Goal: Task Accomplishment & Management: Complete application form

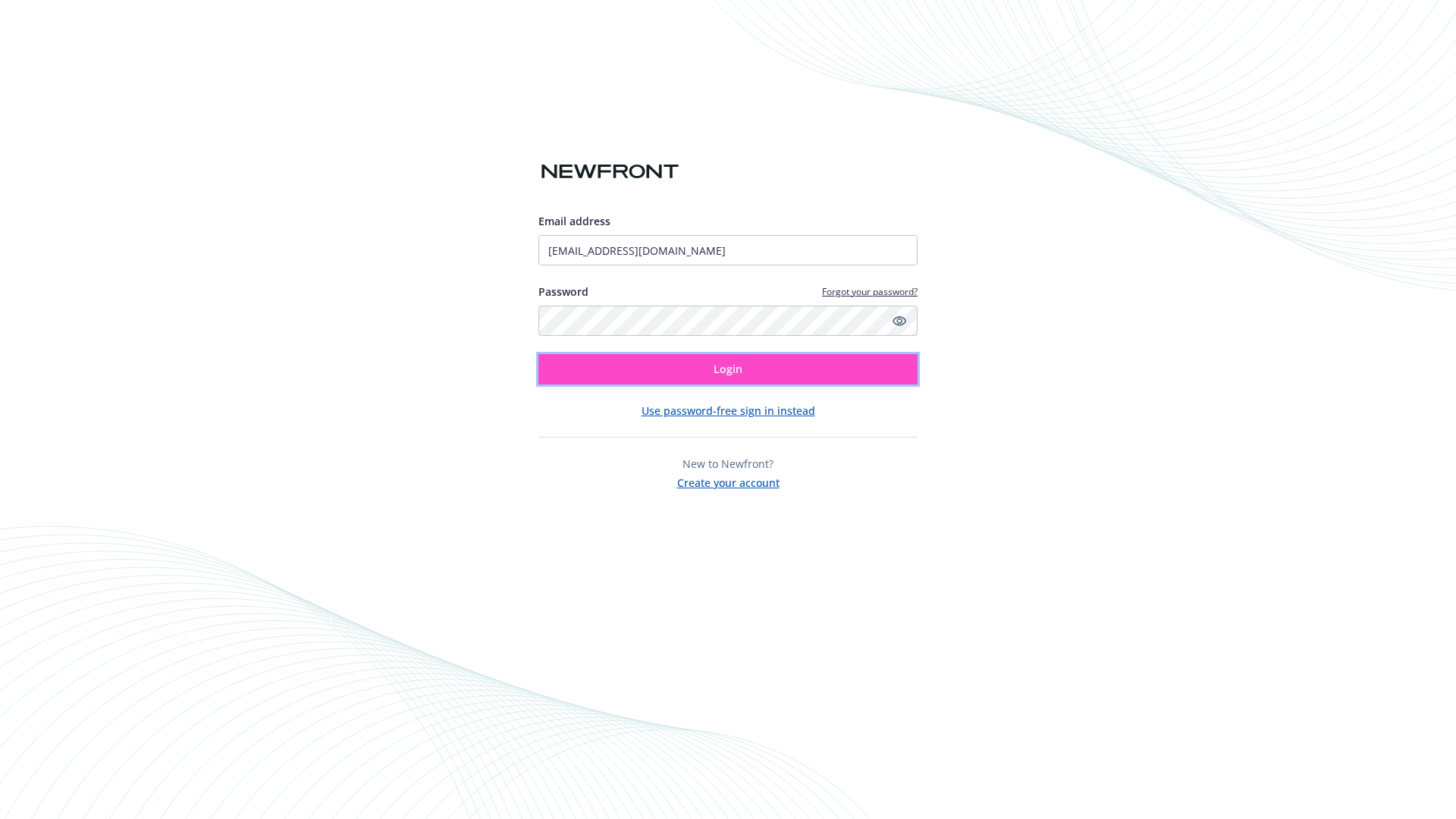
click at [728, 369] on span "Login" at bounding box center [728, 369] width 29 height 14
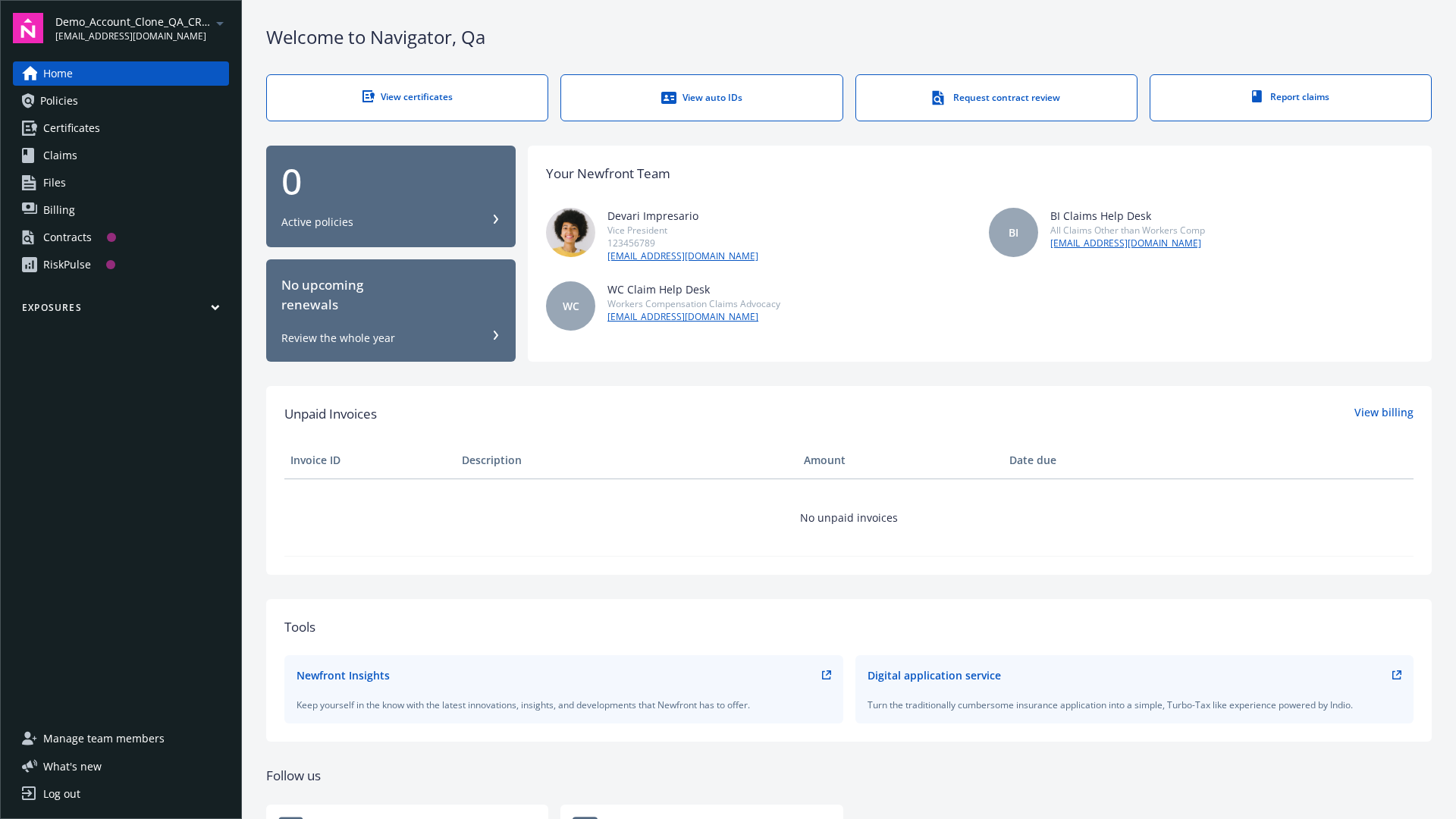
click at [142, 28] on span "Demo_Account_Clone_QA_CR_Tests_Prospect" at bounding box center [133, 21] width 155 height 16
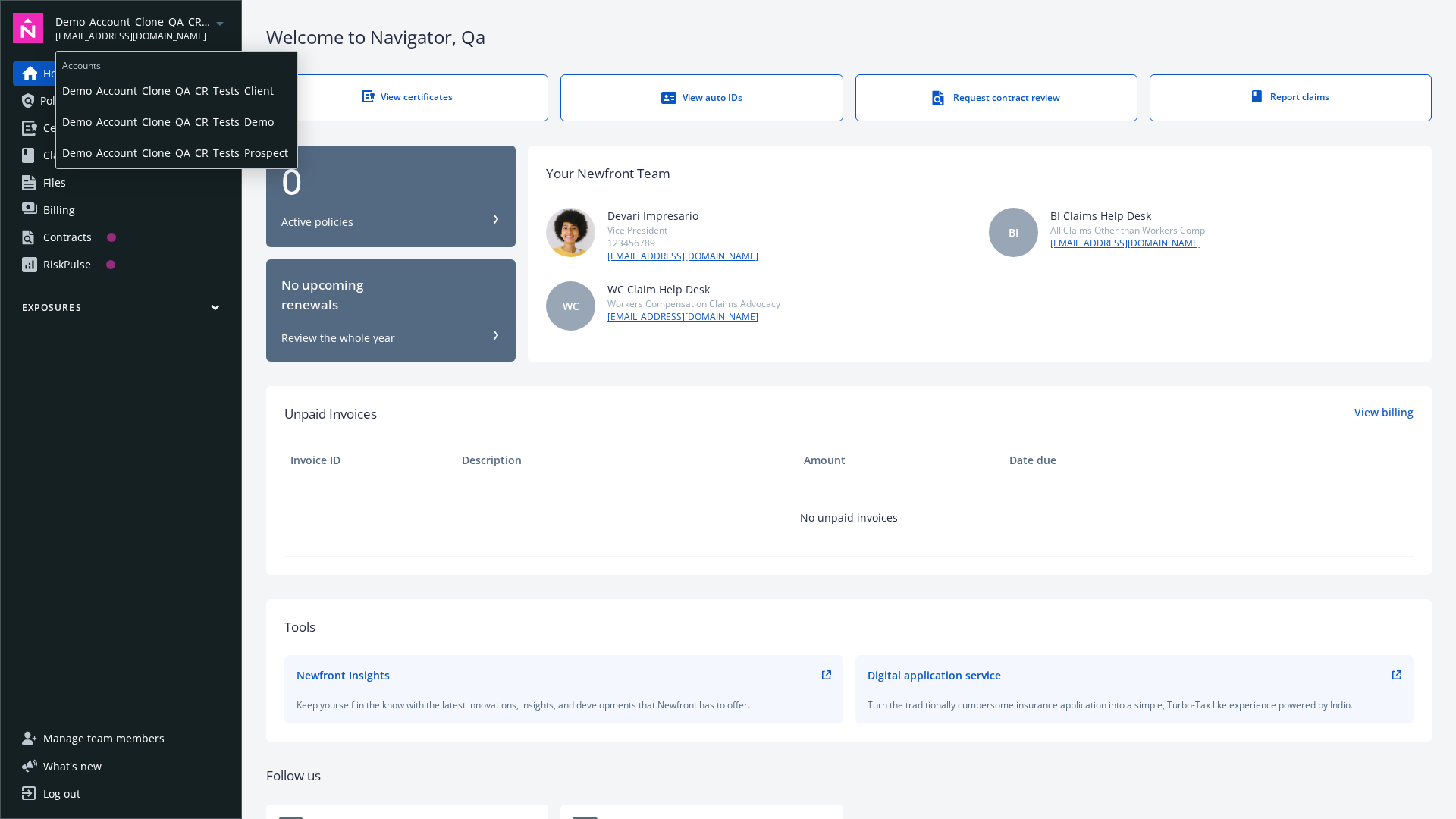
click at [175, 90] on span "Demo_Account_Clone_QA_CR_Tests_Client" at bounding box center [177, 90] width 229 height 31
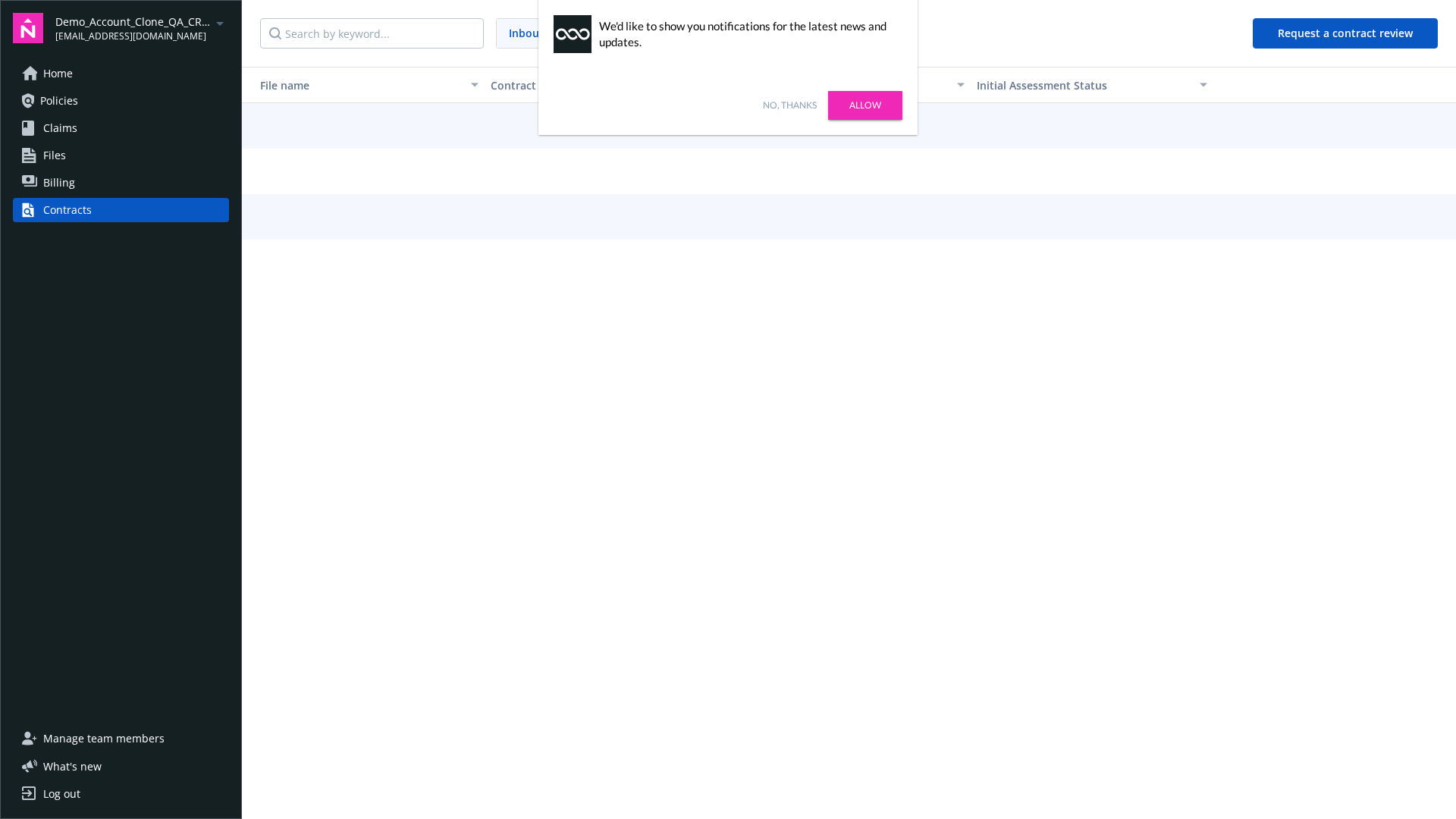
click at [790, 105] on link "No, thanks" at bounding box center [790, 104] width 54 height 13
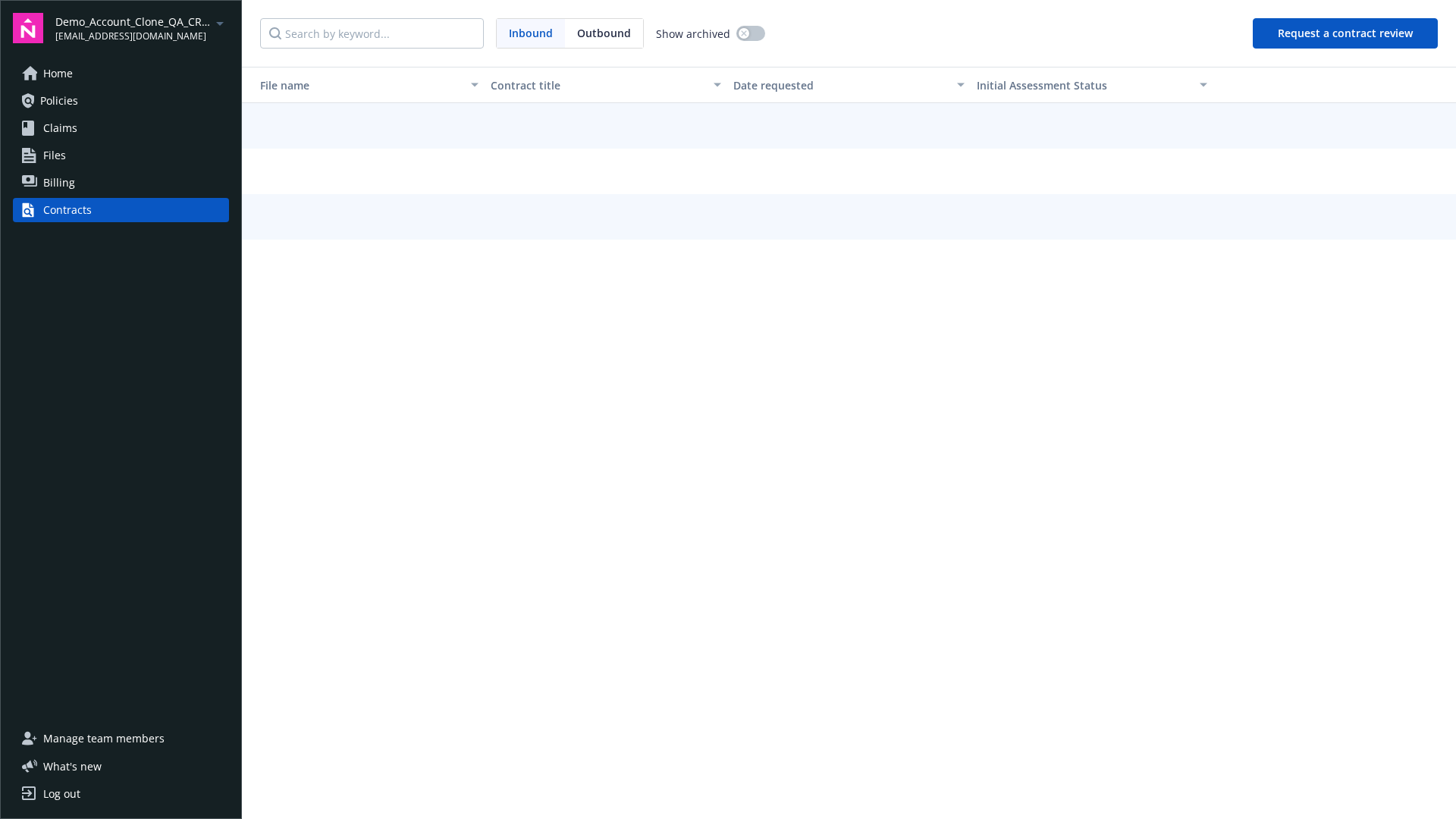
click at [1346, 33] on button "Request a contract review" at bounding box center [1344, 33] width 185 height 30
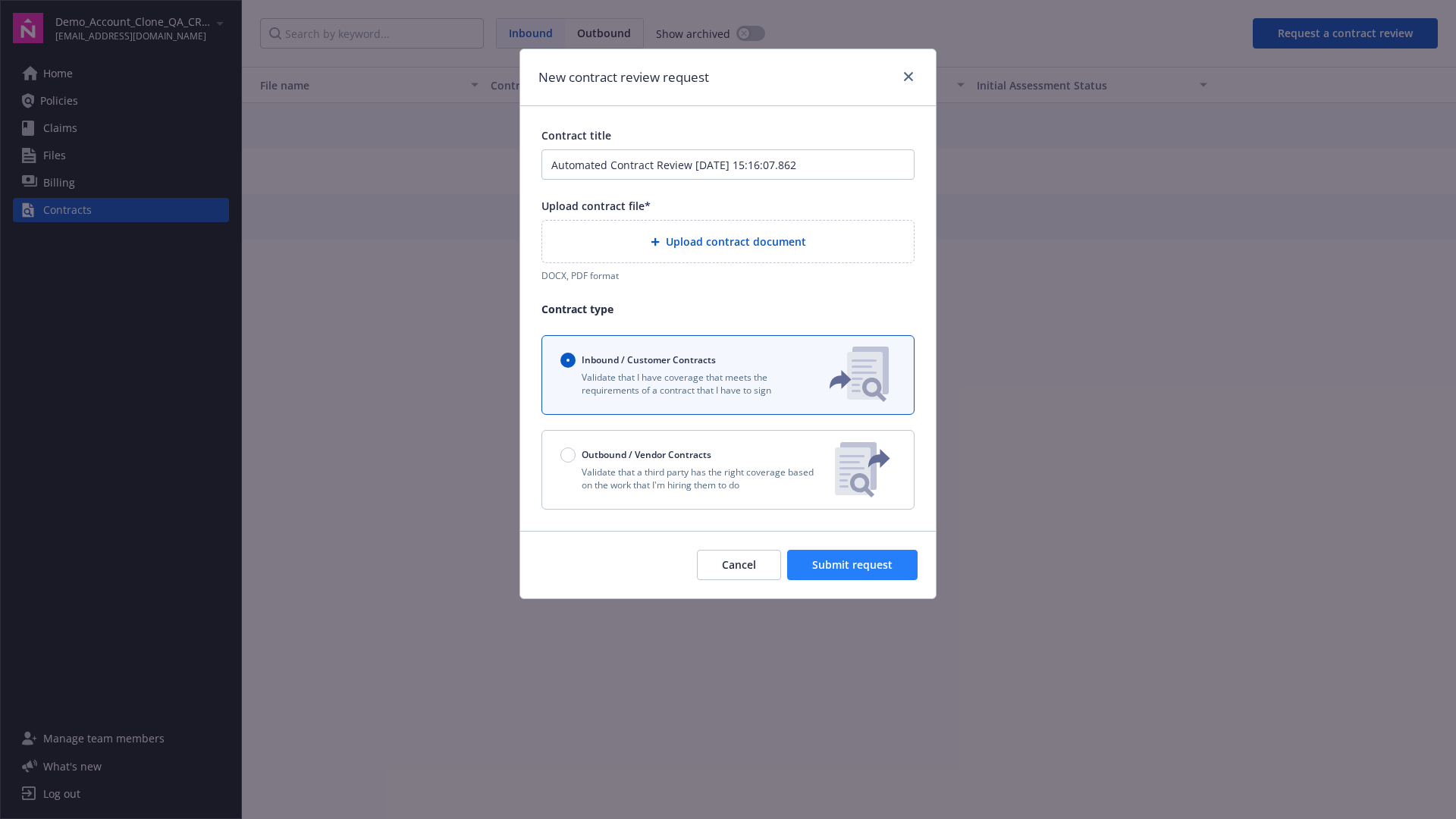
type input "Automated Contract Review [DATE] 15:16:07.862"
click at [728, 469] on p "Validate that a third party has the right coverage based on the work that I'm h…" at bounding box center [691, 478] width 263 height 26
radio input "false"
radio input "true"
click at [853, 572] on span "Submit request" at bounding box center [852, 564] width 80 height 14
